Goal: Task Accomplishment & Management: Manage account settings

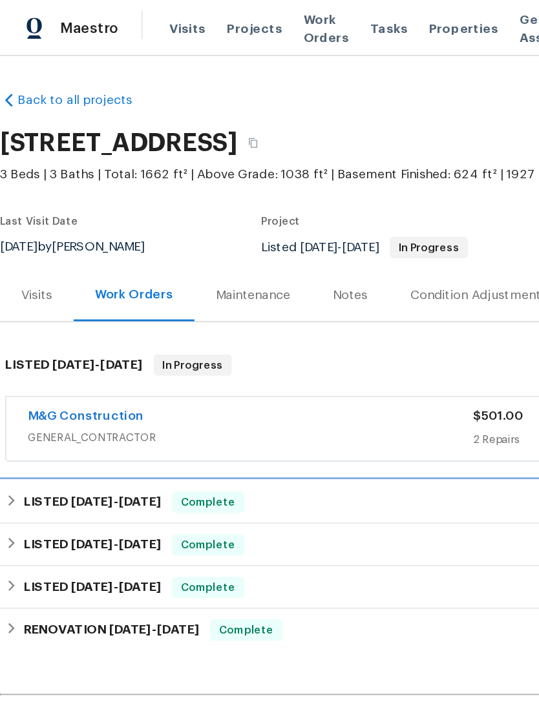
click at [67, 361] on span "[DATE]" at bounding box center [67, 365] width 31 height 9
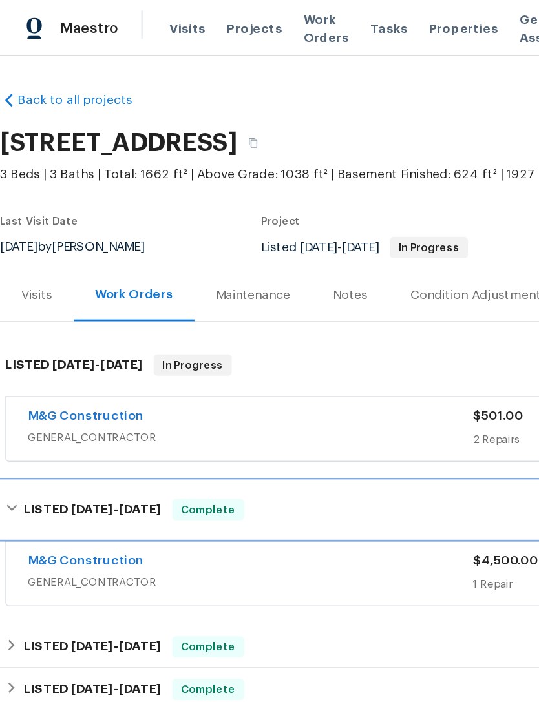
click at [52, 366] on span "[DATE]" at bounding box center [67, 370] width 31 height 9
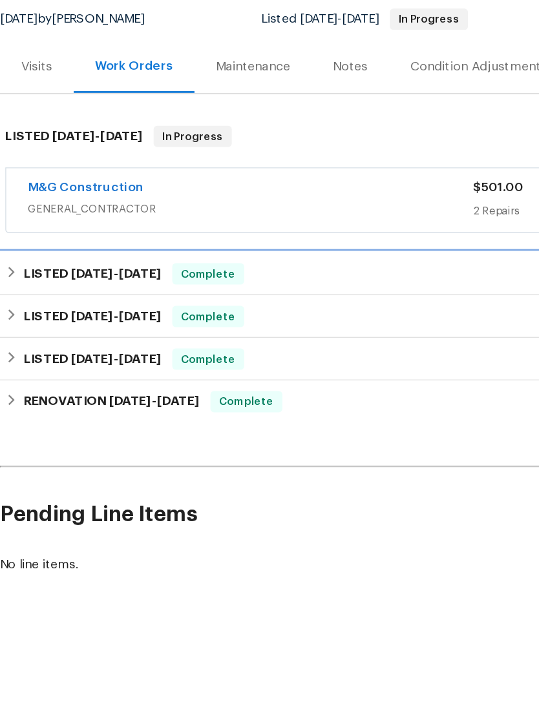
scroll to position [0, 13]
